Goal: Navigation & Orientation: Go to known website

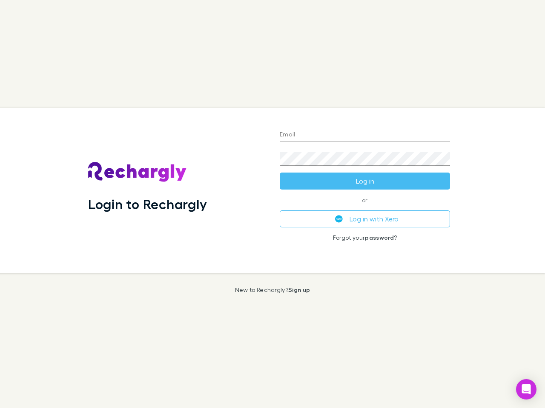
click at [272, 204] on div "Login to Rechargly" at bounding box center [176, 190] width 191 height 165
click at [365, 135] on input "Email" at bounding box center [365, 135] width 170 height 14
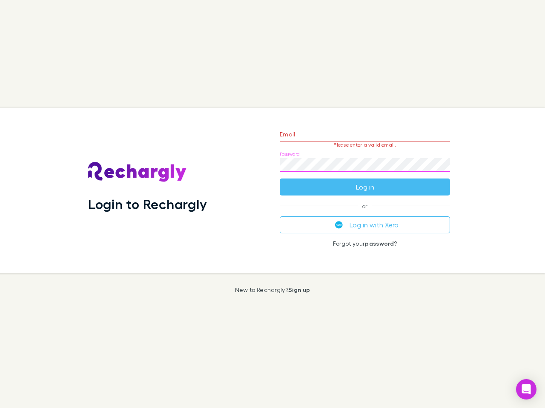
click at [365, 181] on form "Email Please enter a valid email. Password Log in" at bounding box center [365, 159] width 170 height 74
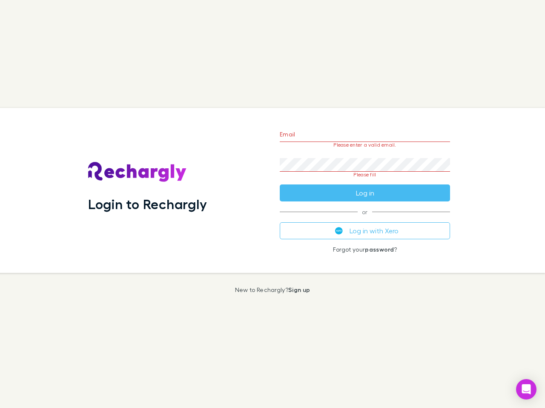
click at [365, 219] on div "Email Please enter a valid email. Password Please fill Log in or Log in with Xe…" at bounding box center [365, 190] width 184 height 165
click at [526, 390] on icon "Open Intercom Messenger" at bounding box center [526, 390] width 9 height 10
